Goal: Task Accomplishment & Management: Manage account settings

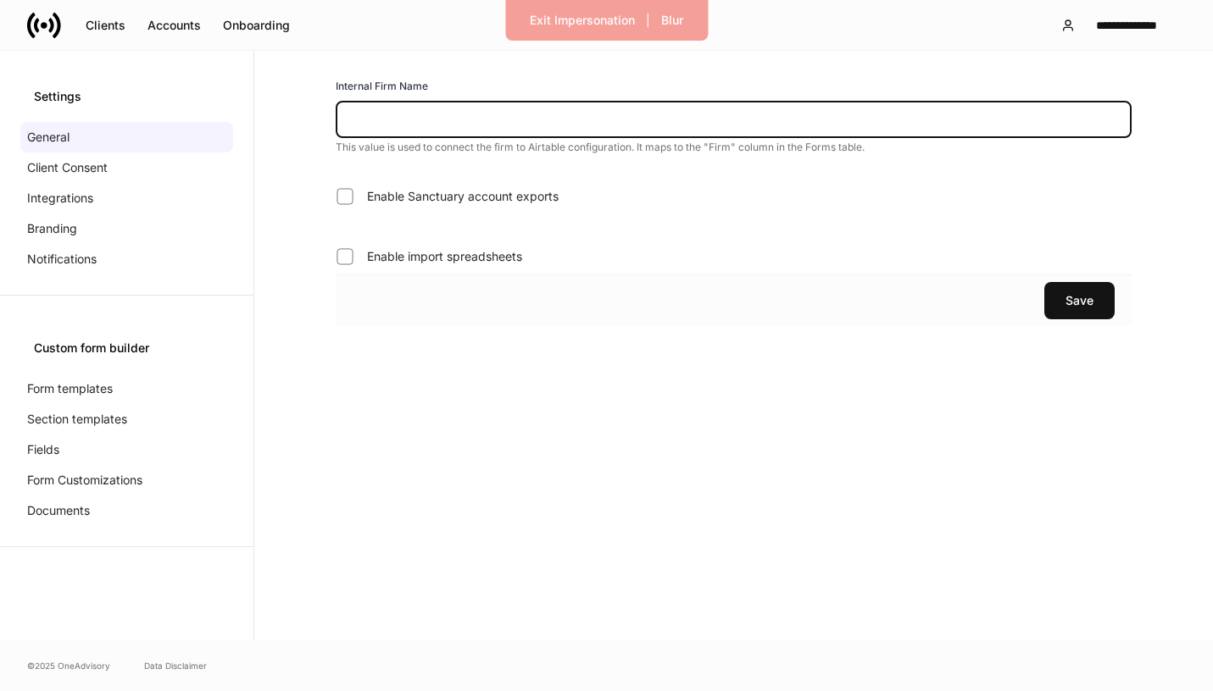
click at [422, 115] on input "text" at bounding box center [734, 119] width 796 height 37
paste input "*******"
type input "*******"
click at [1074, 303] on div "Save" at bounding box center [1079, 300] width 28 height 17
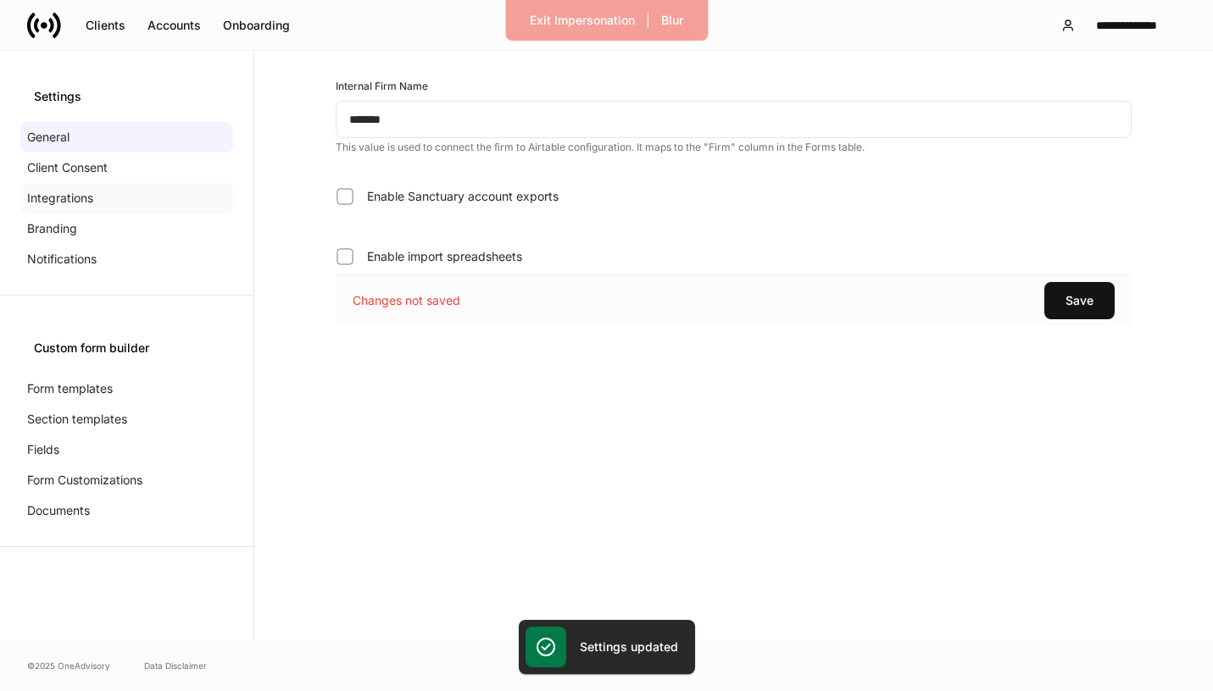
click at [103, 194] on div "Integrations" at bounding box center [126, 198] width 213 height 31
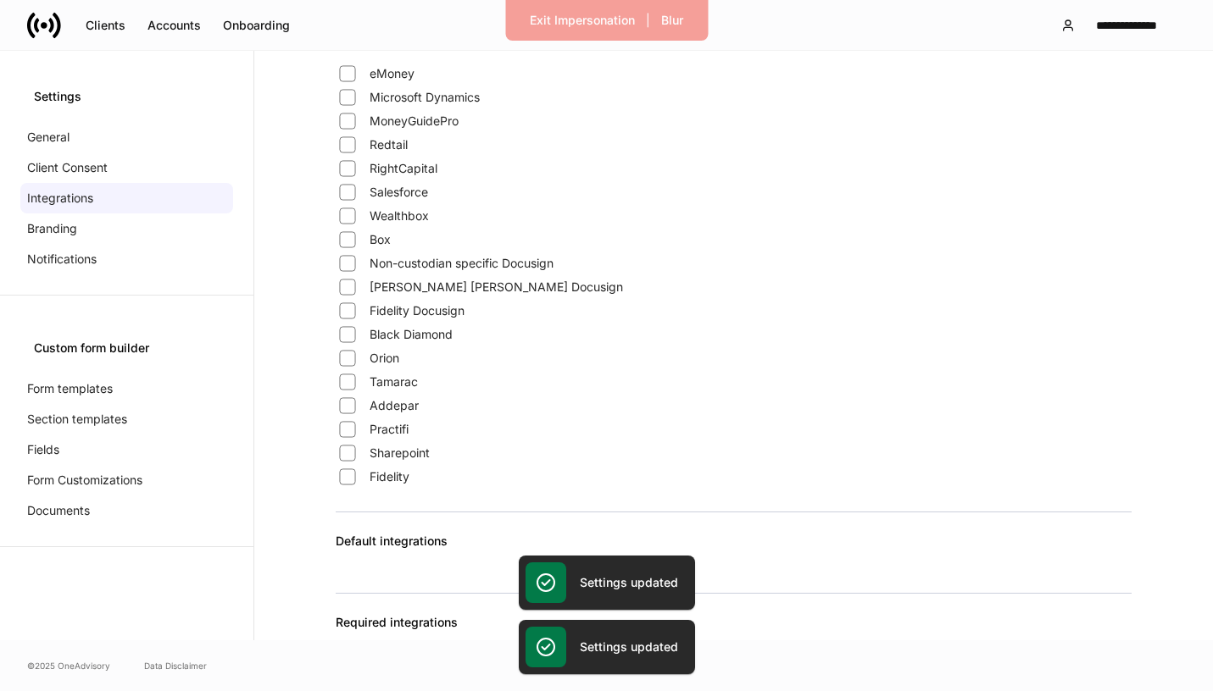
scroll to position [1385, 0]
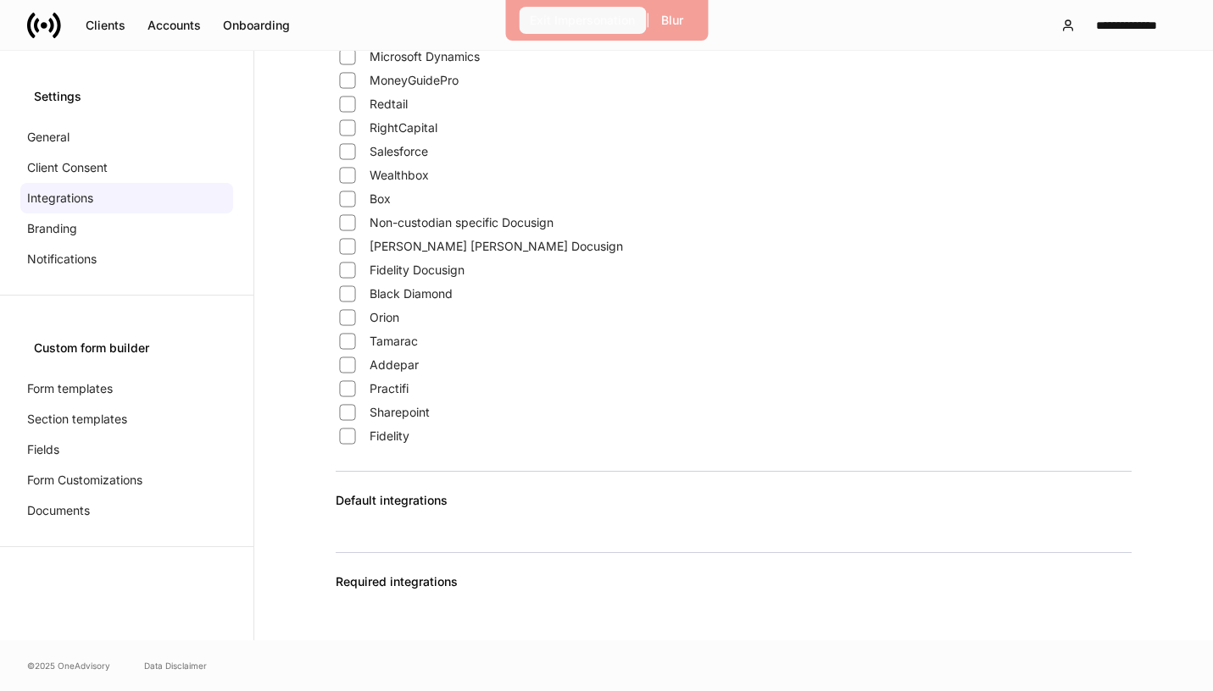
click at [604, 31] on button "Exit Impersonation" at bounding box center [582, 20] width 127 height 27
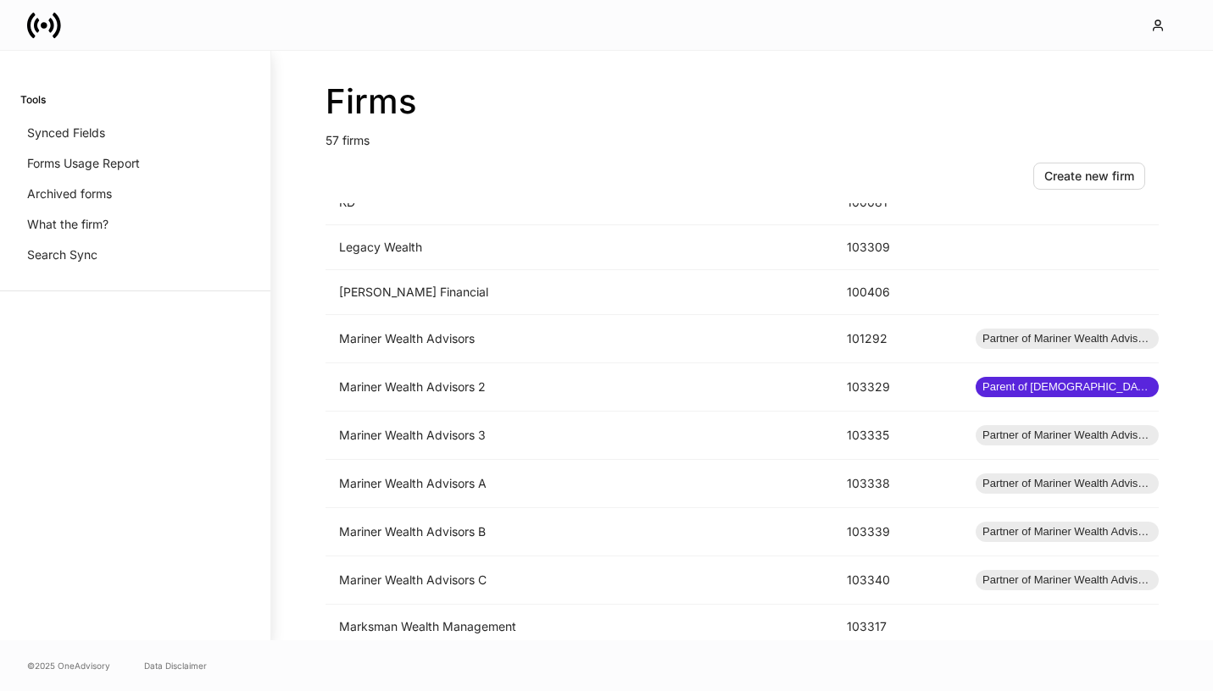
scroll to position [1510, 0]
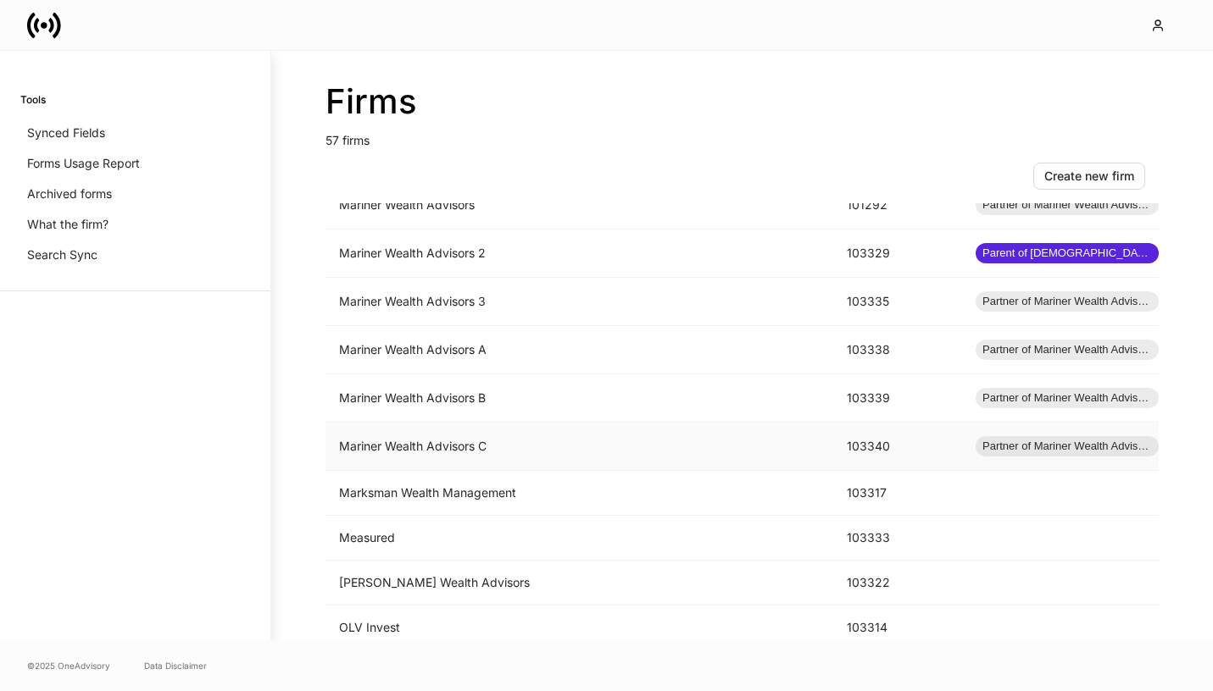
click at [579, 445] on td "Mariner Wealth Advisors C" at bounding box center [579, 447] width 508 height 48
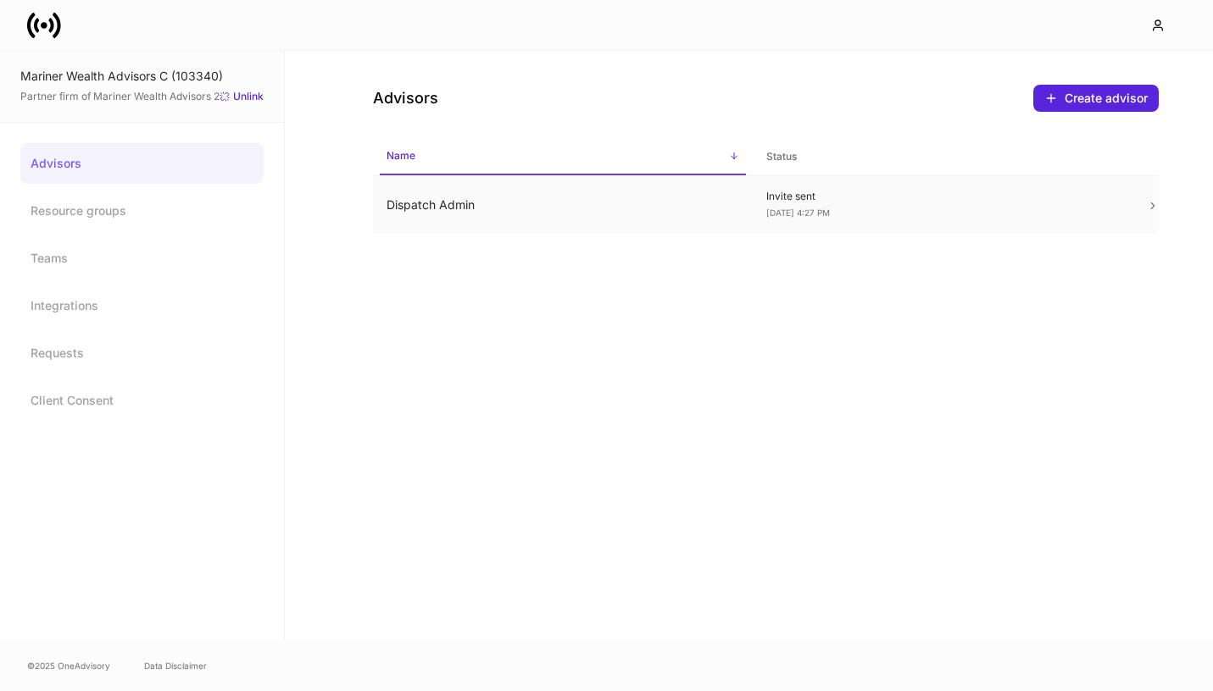
click at [488, 214] on td "Dispatch Admin" at bounding box center [563, 205] width 380 height 58
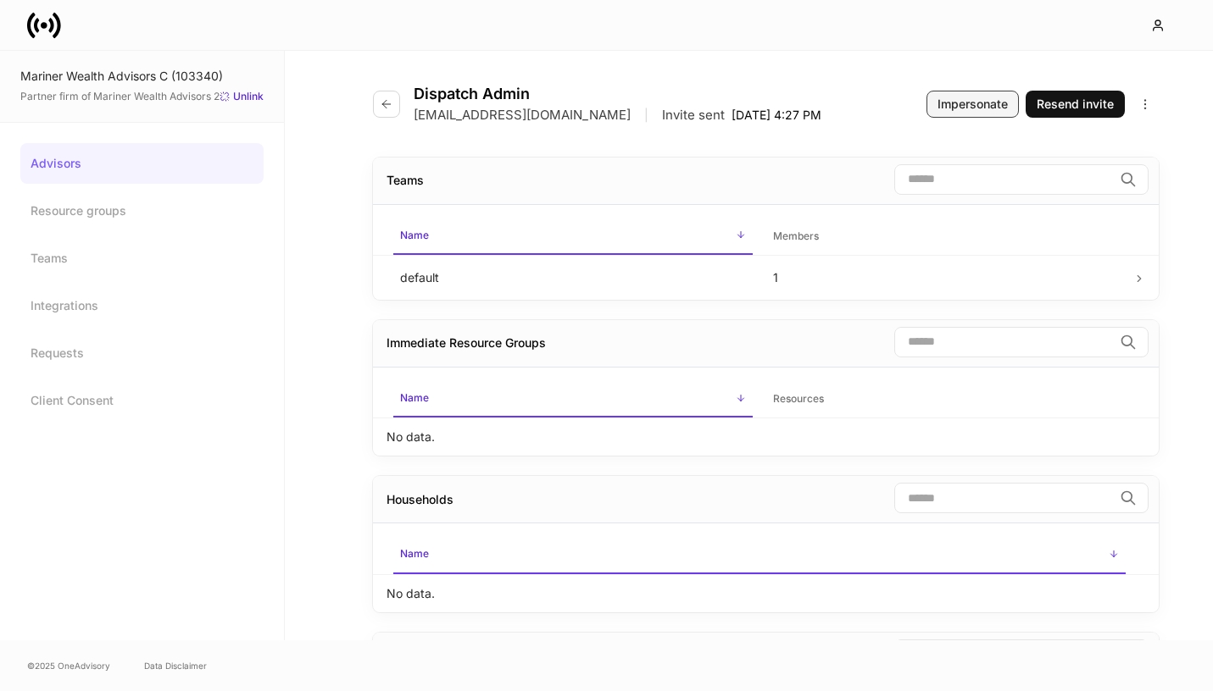
click at [980, 111] on div "Impersonate" at bounding box center [972, 104] width 70 height 17
